Goal: Task Accomplishment & Management: Use online tool/utility

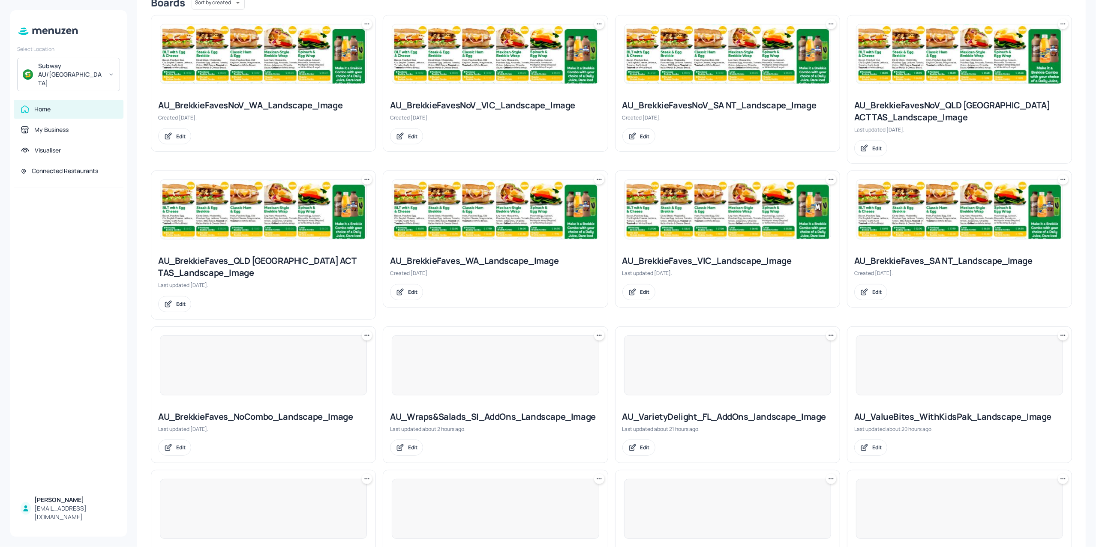
scroll to position [455, 0]
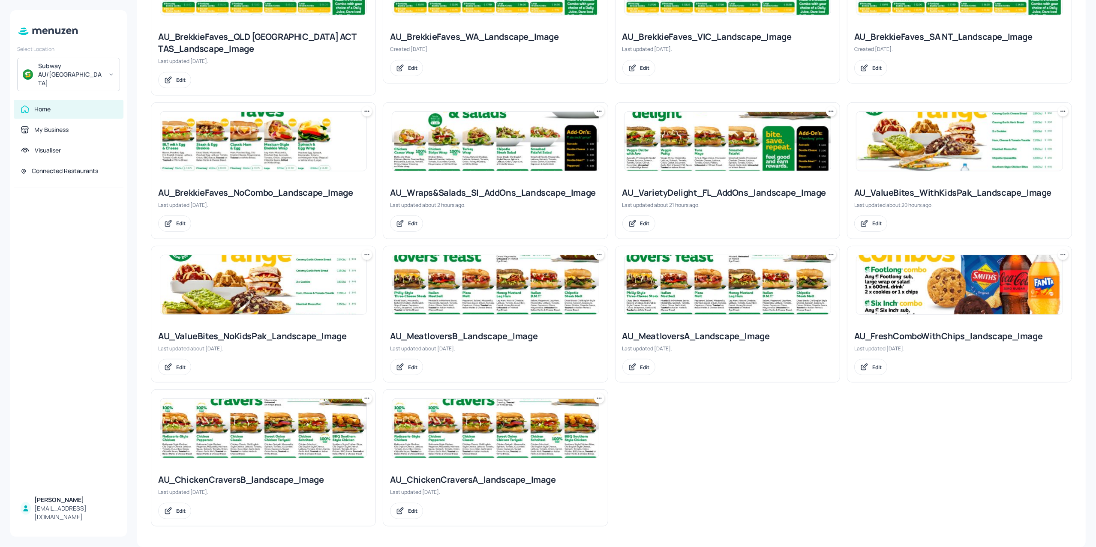
click at [446, 170] on div at bounding box center [495, 141] width 207 height 60
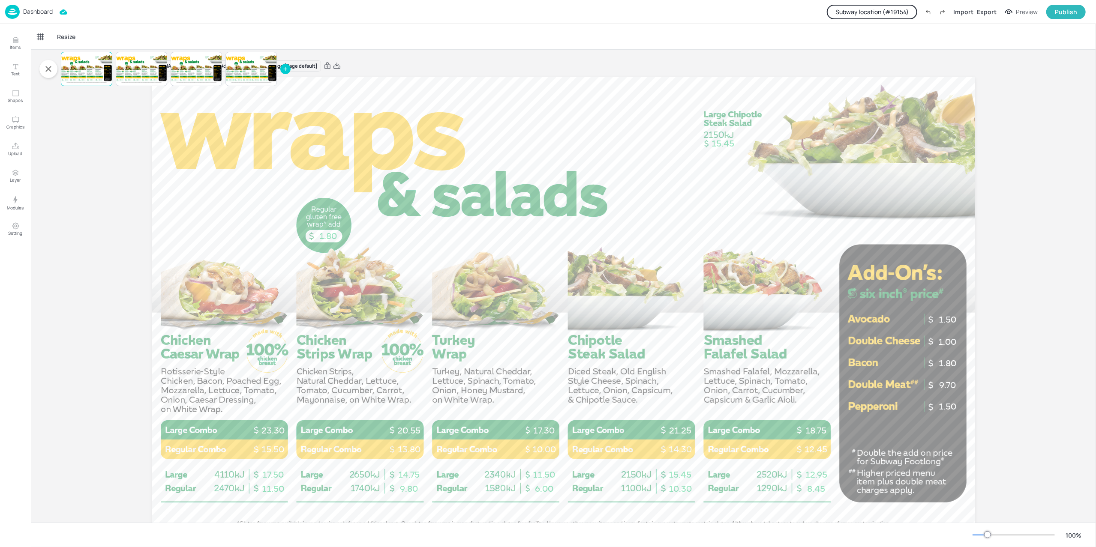
click at [821, 14] on button "Subway location (# 19154 )" at bounding box center [872, 12] width 90 height 15
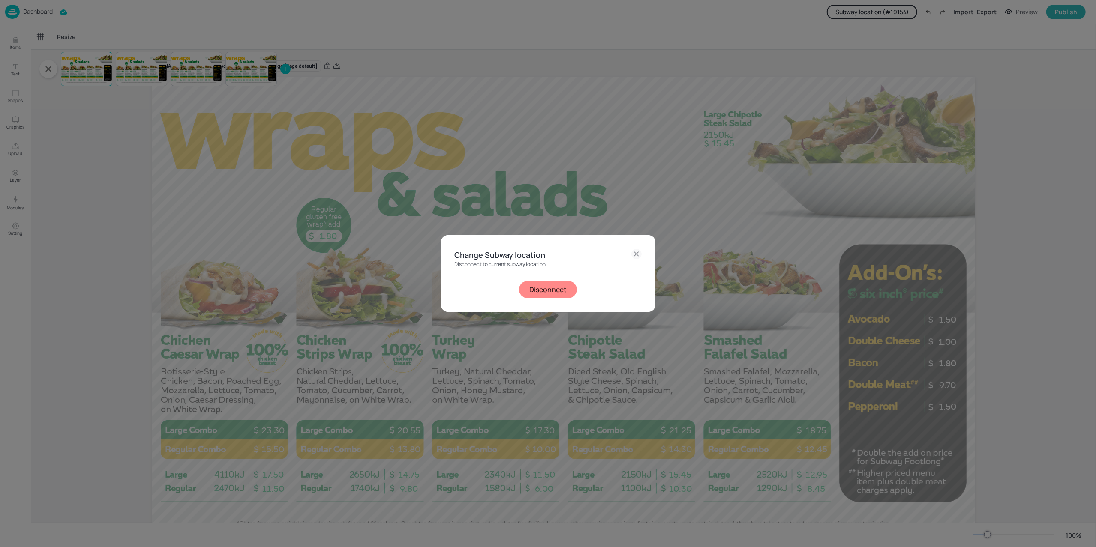
click at [542, 274] on div "Disconnect to current subway location Disconnect" at bounding box center [548, 279] width 187 height 37
click at [540, 293] on button "Disconnect" at bounding box center [548, 289] width 58 height 17
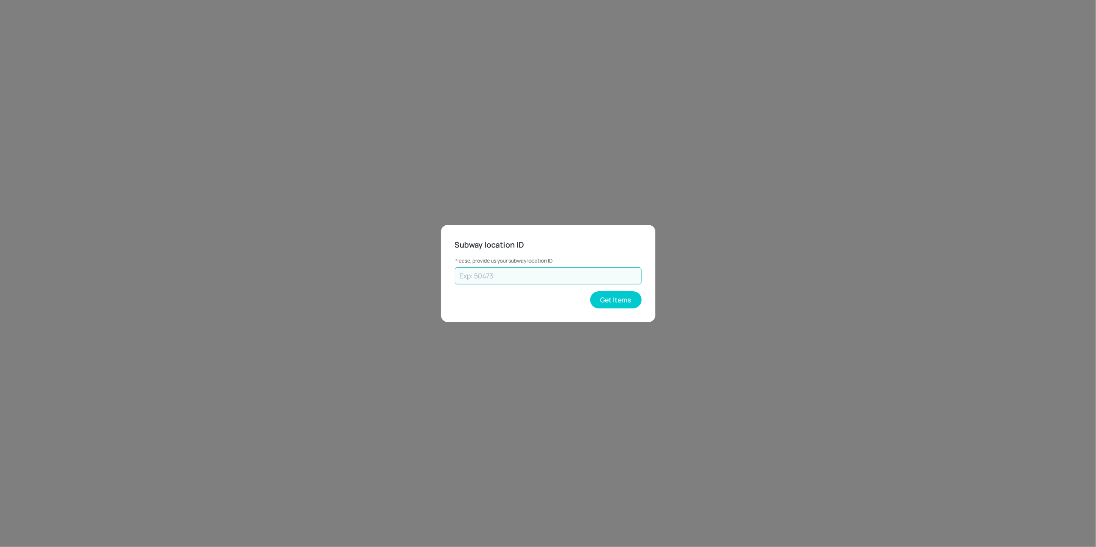
click at [521, 272] on input "text" at bounding box center [548, 275] width 187 height 17
type input "38019"
click at [609, 292] on button "Get Items" at bounding box center [615, 299] width 51 height 17
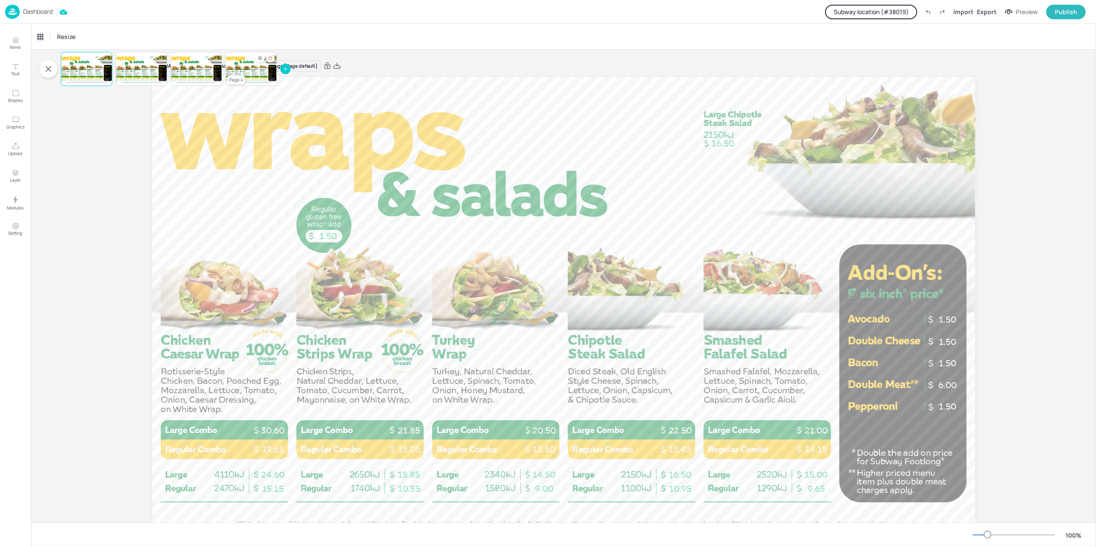
click at [240, 76] on div "Page 4" at bounding box center [236, 80] width 17 height 8
click at [258, 58] on icon "Hide condition" at bounding box center [260, 59] width 4 height 4
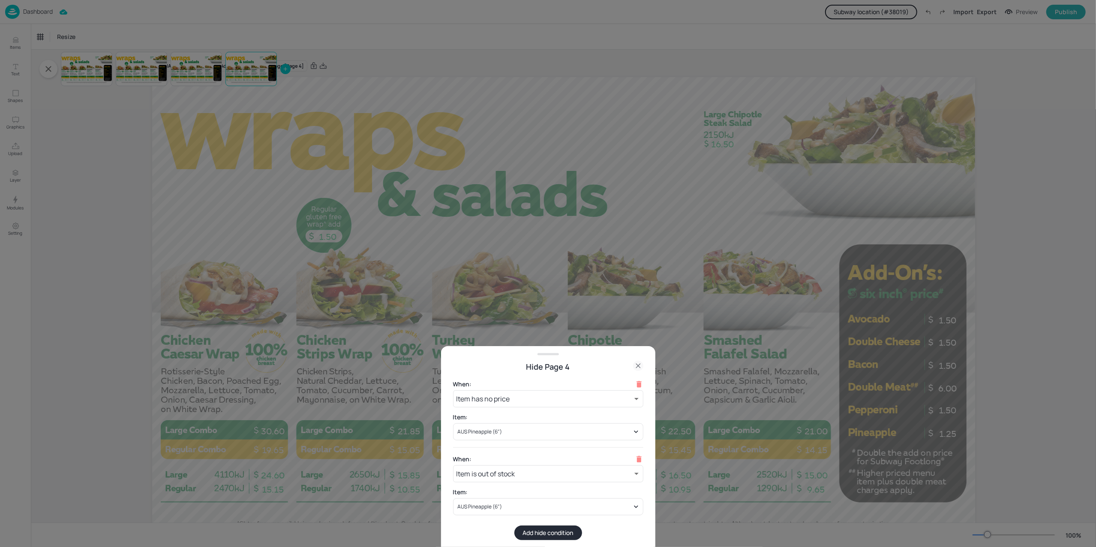
click at [638, 366] on icon at bounding box center [638, 366] width 10 height 10
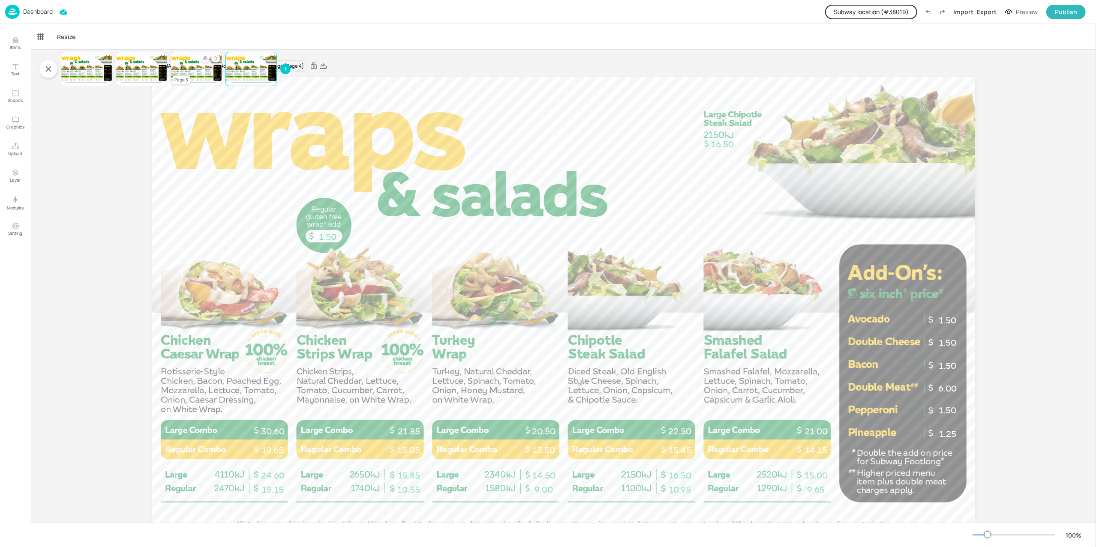
click at [199, 72] on div at bounding box center [196, 68] width 51 height 29
click at [250, 66] on div at bounding box center [250, 68] width 51 height 29
click at [191, 57] on div at bounding box center [196, 68] width 51 height 29
click at [255, 69] on div at bounding box center [250, 68] width 51 height 29
click at [260, 60] on icon "Hide condition" at bounding box center [260, 58] width 5 height 5
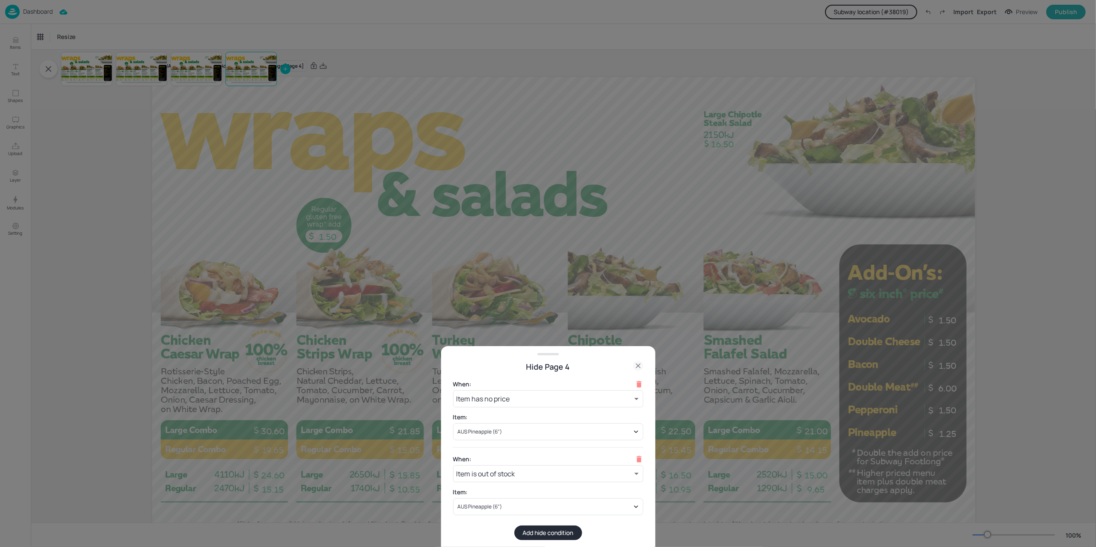
drag, startPoint x: 378, startPoint y: 277, endPoint x: 338, endPoint y: 269, distance: 41.0
click at [378, 277] on div at bounding box center [548, 273] width 1096 height 547
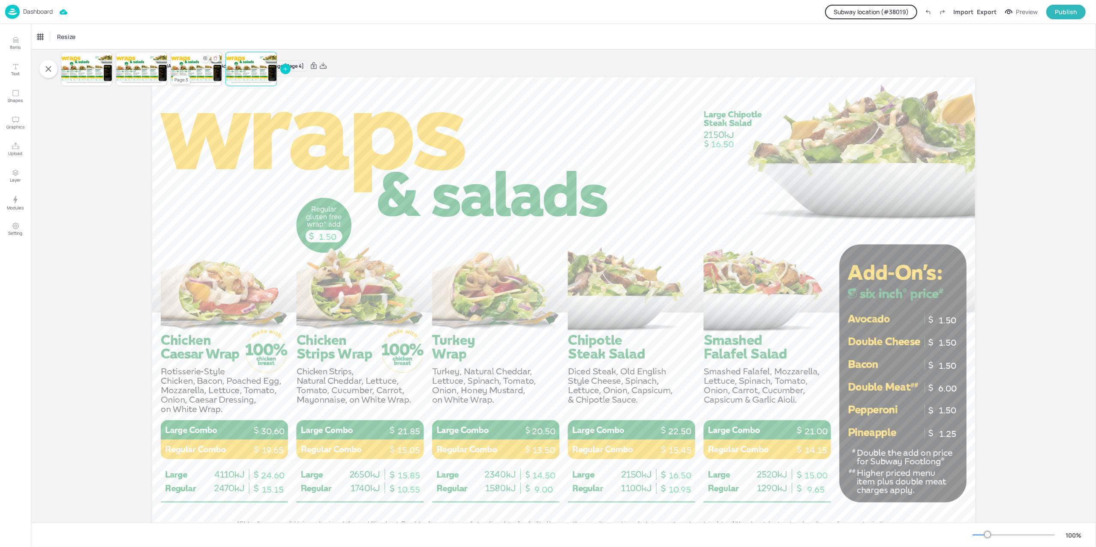
click at [192, 64] on div at bounding box center [196, 68] width 51 height 29
click at [204, 58] on icon "Hide condition" at bounding box center [205, 58] width 5 height 5
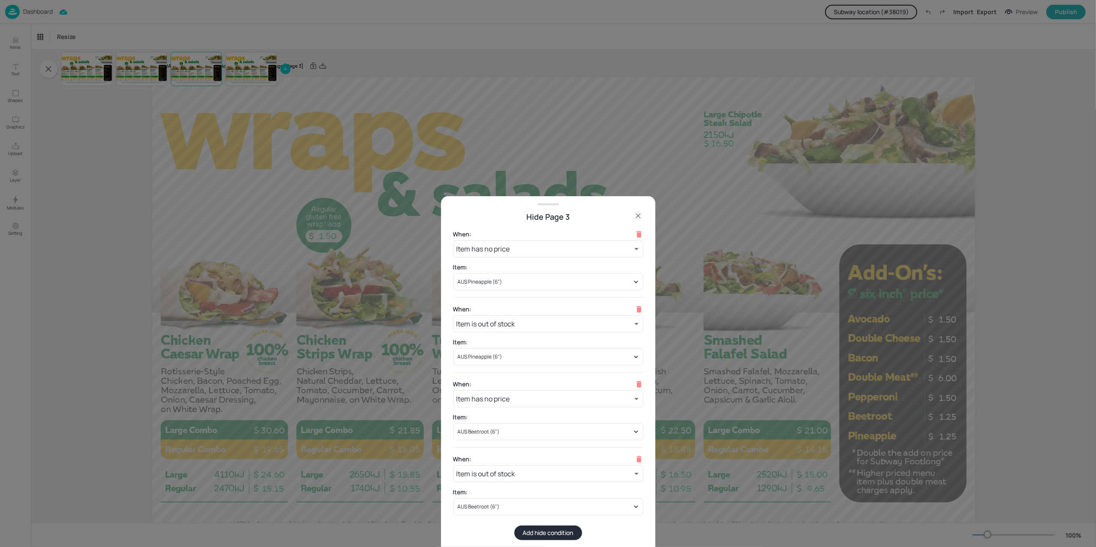
drag, startPoint x: 90, startPoint y: 196, endPoint x: 103, endPoint y: 268, distance: 73.1
click at [91, 195] on div at bounding box center [548, 273] width 1096 height 547
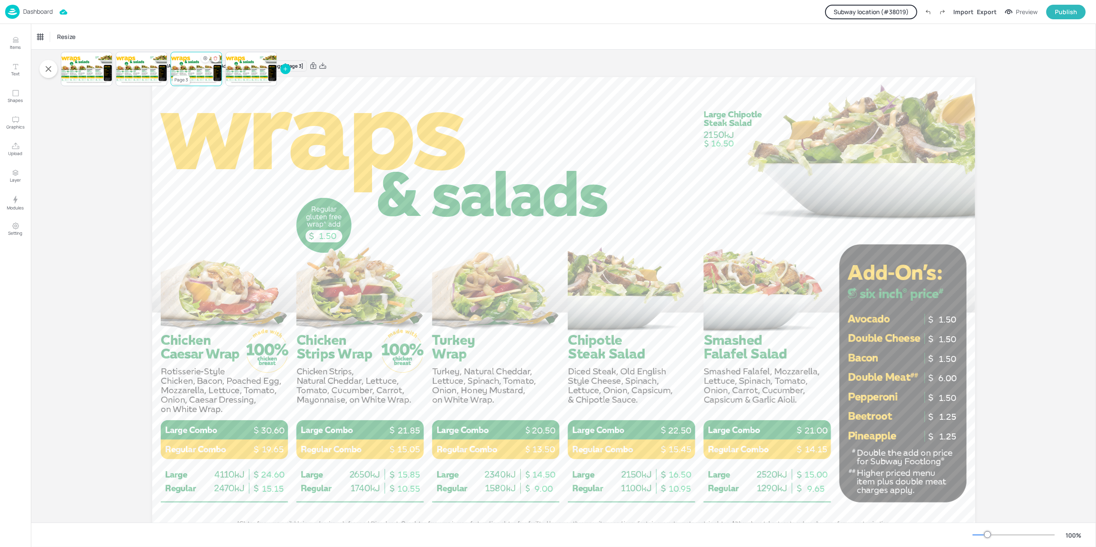
click at [186, 68] on div at bounding box center [196, 68] width 51 height 29
click at [205, 58] on icon "Hide condition" at bounding box center [205, 58] width 1 height 1
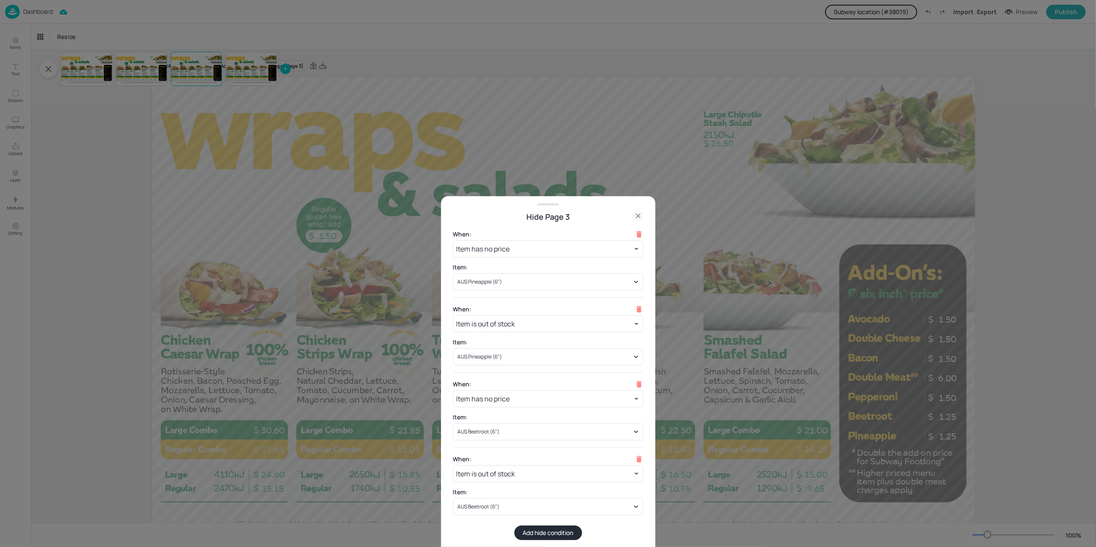
drag, startPoint x: 641, startPoint y: 213, endPoint x: 588, endPoint y: 194, distance: 56.8
click at [641, 213] on icon at bounding box center [638, 216] width 10 height 10
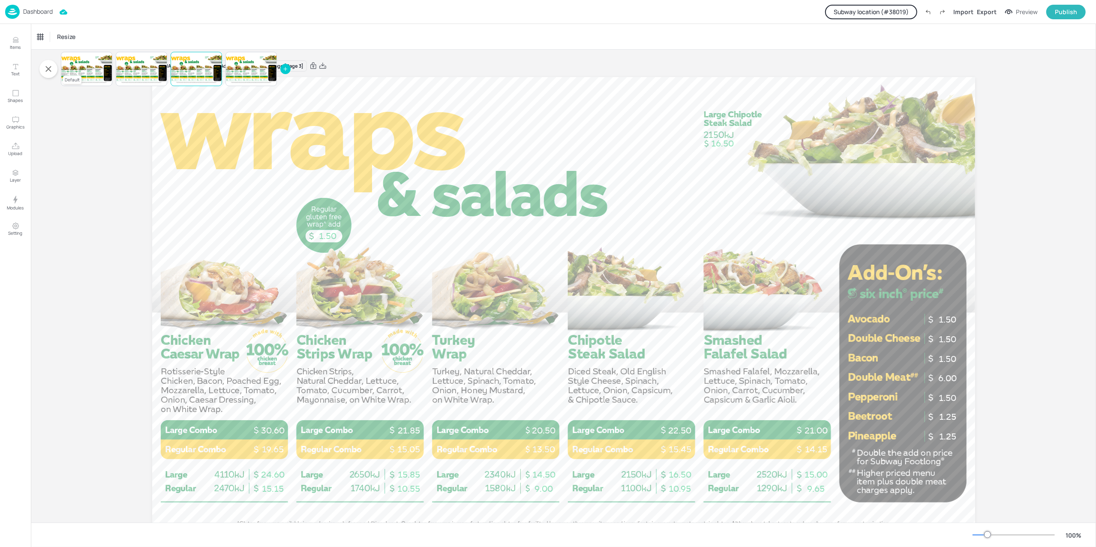
click at [81, 59] on div at bounding box center [86, 68] width 51 height 29
click at [116, 242] on div "Board AU_Wraps&Salads_SI_AddOns_Landscape_Image [Page default] 1.50 21.00 14.15…" at bounding box center [563, 306] width 1065 height 512
click at [45, 73] on icon "button" at bounding box center [48, 69] width 10 height 10
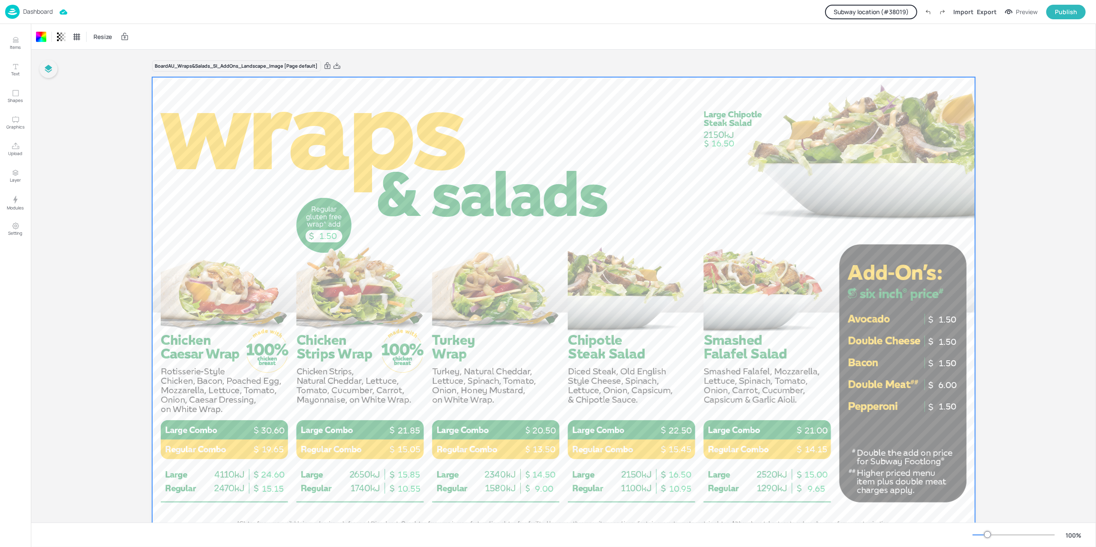
click at [54, 72] on button "button" at bounding box center [48, 69] width 18 height 18
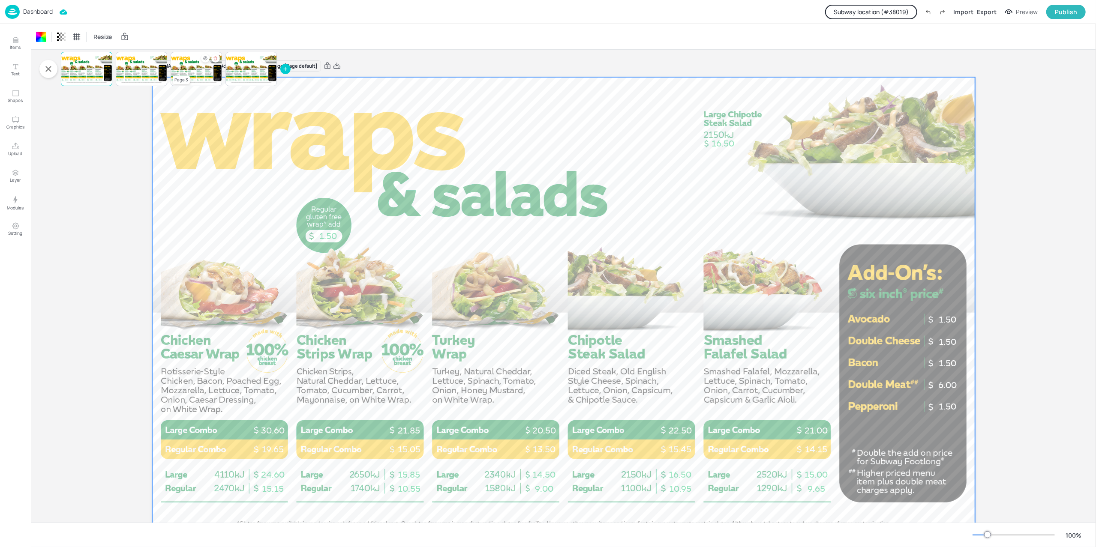
click at [195, 64] on div at bounding box center [196, 68] width 51 height 29
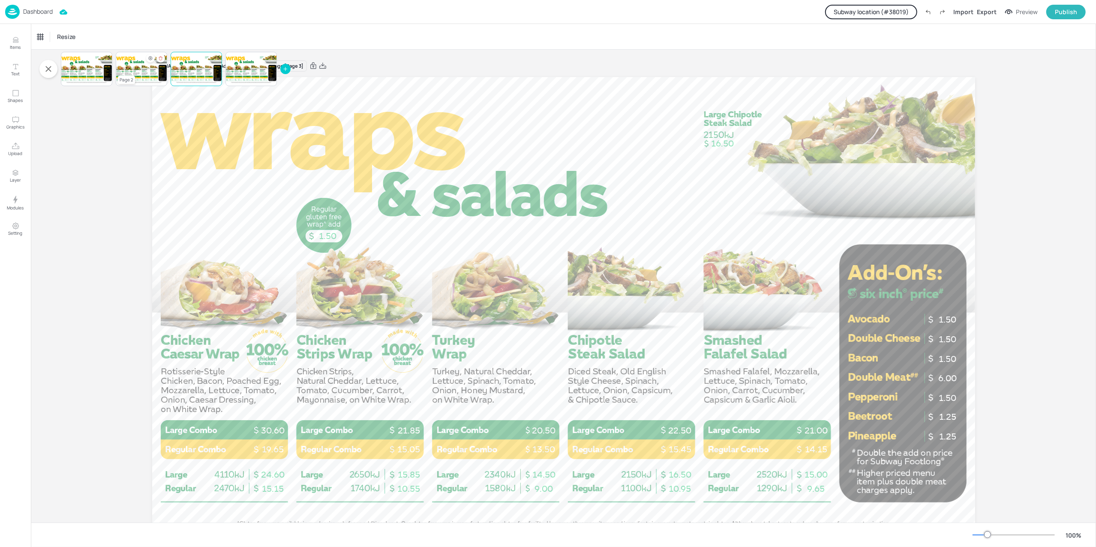
drag, startPoint x: 129, startPoint y: 66, endPoint x: 5, endPoint y: 113, distance: 132.7
click at [129, 66] on div at bounding box center [141, 68] width 51 height 29
click at [147, 57] on div "Hide condition" at bounding box center [150, 58] width 9 height 9
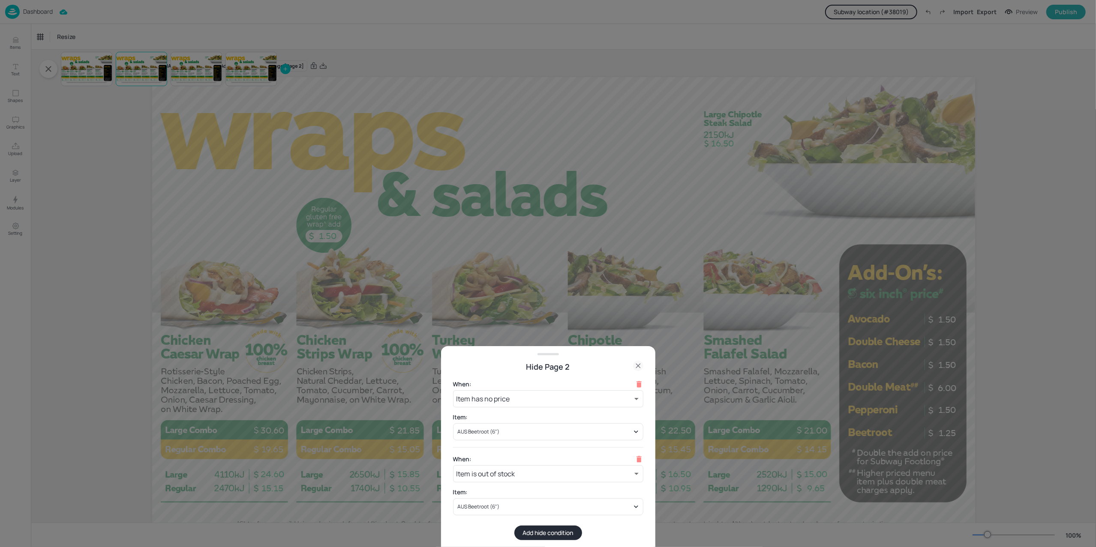
click at [82, 410] on div at bounding box center [548, 273] width 1096 height 547
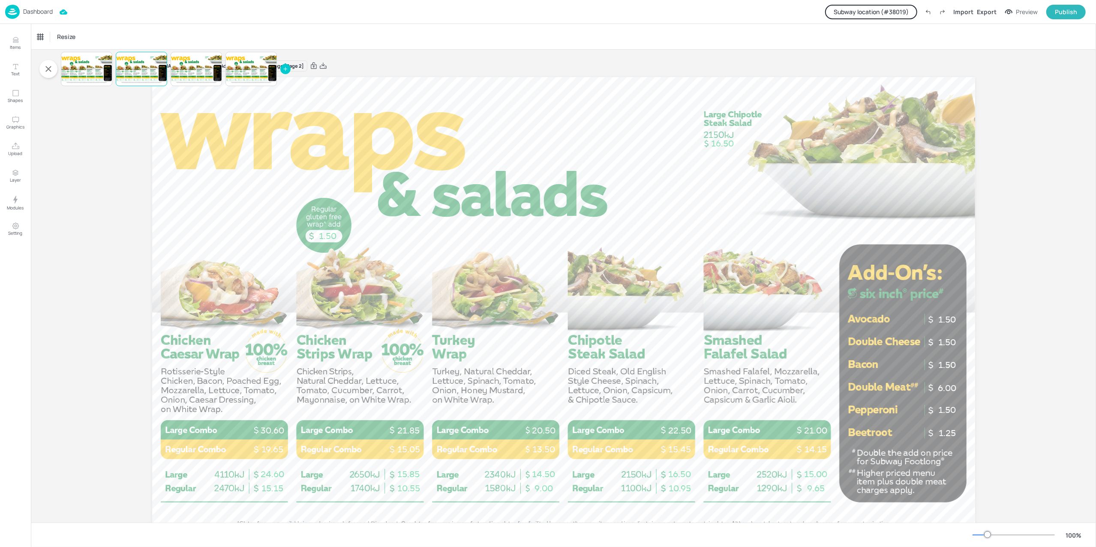
click at [38, 15] on p "Dashboard" at bounding box center [38, 12] width 30 height 6
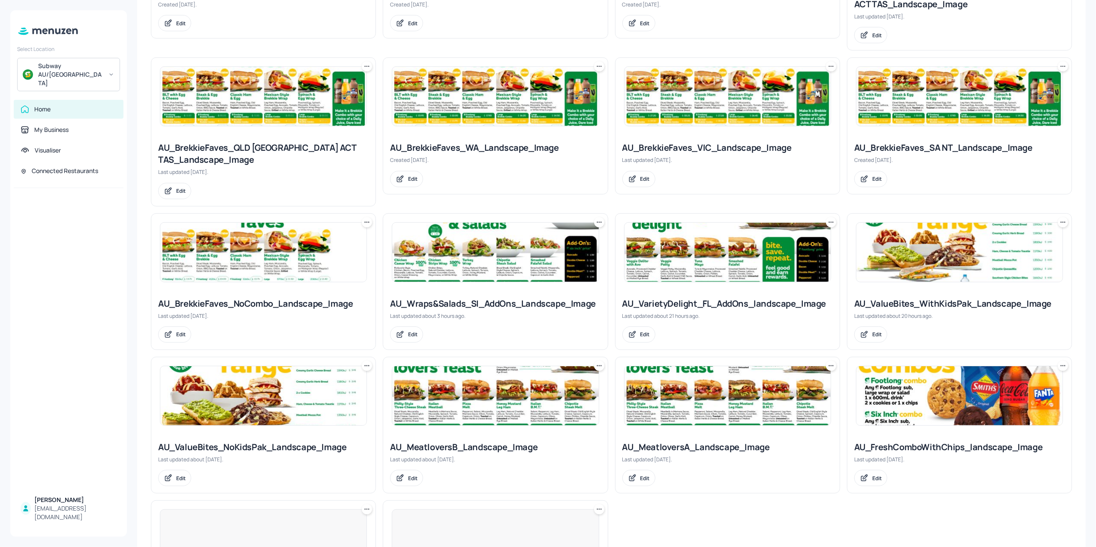
scroll to position [343, 0]
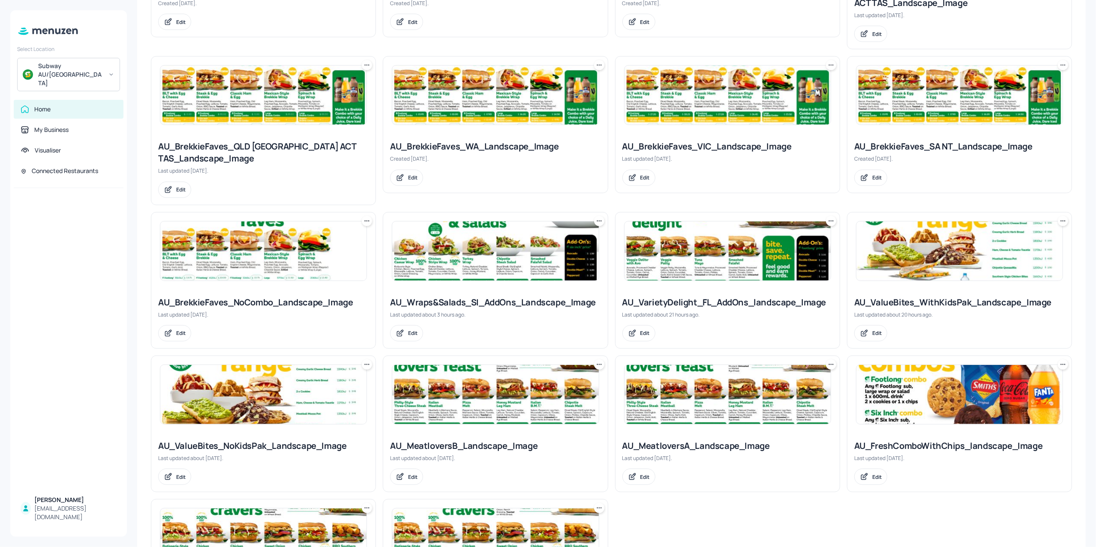
click at [702, 267] on img at bounding box center [727, 251] width 206 height 59
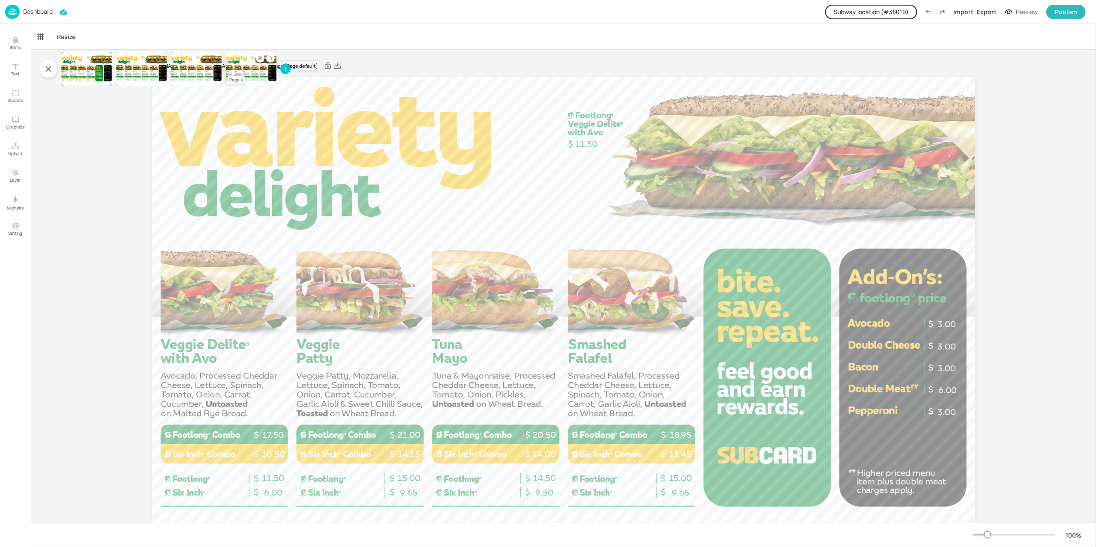
click at [259, 65] on div at bounding box center [250, 68] width 51 height 29
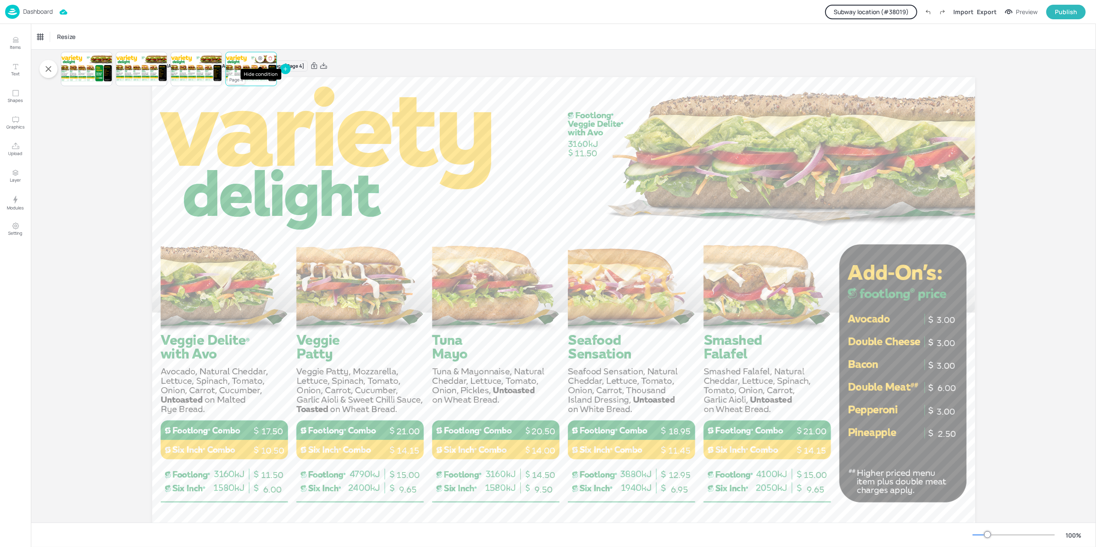
click at [259, 56] on icon "Hide condition" at bounding box center [260, 58] width 5 height 5
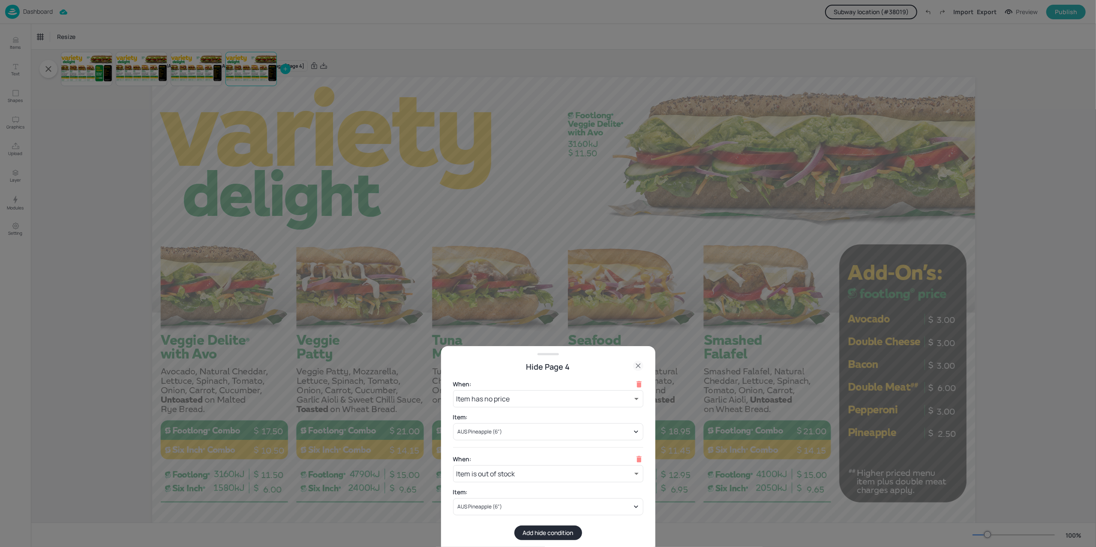
drag, startPoint x: 112, startPoint y: 252, endPoint x: 103, endPoint y: 250, distance: 9.6
click at [113, 251] on div at bounding box center [548, 273] width 1096 height 547
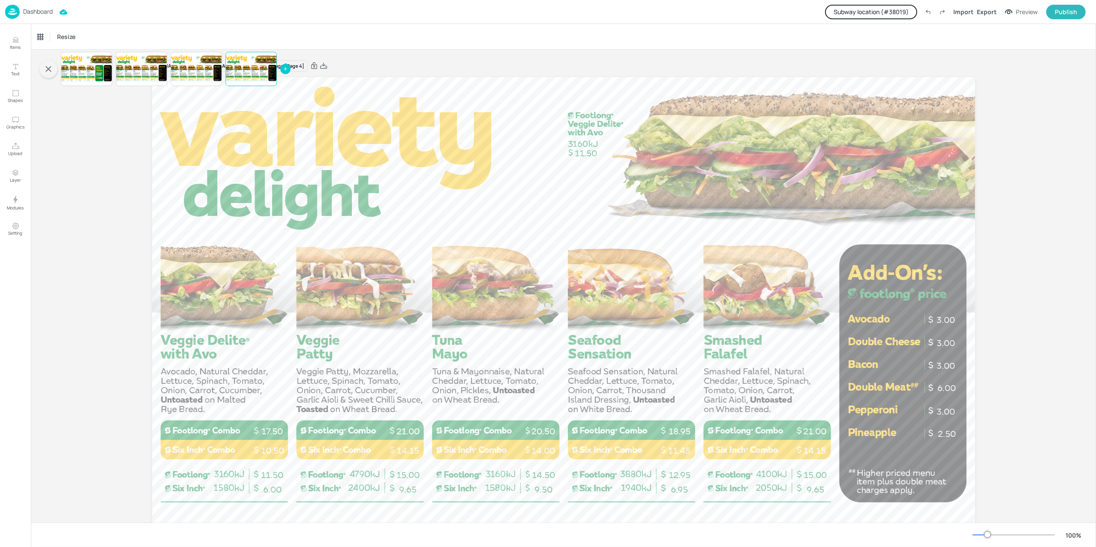
click at [46, 69] on icon "button" at bounding box center [48, 69] width 10 height 10
